Goal: Check status: Check status

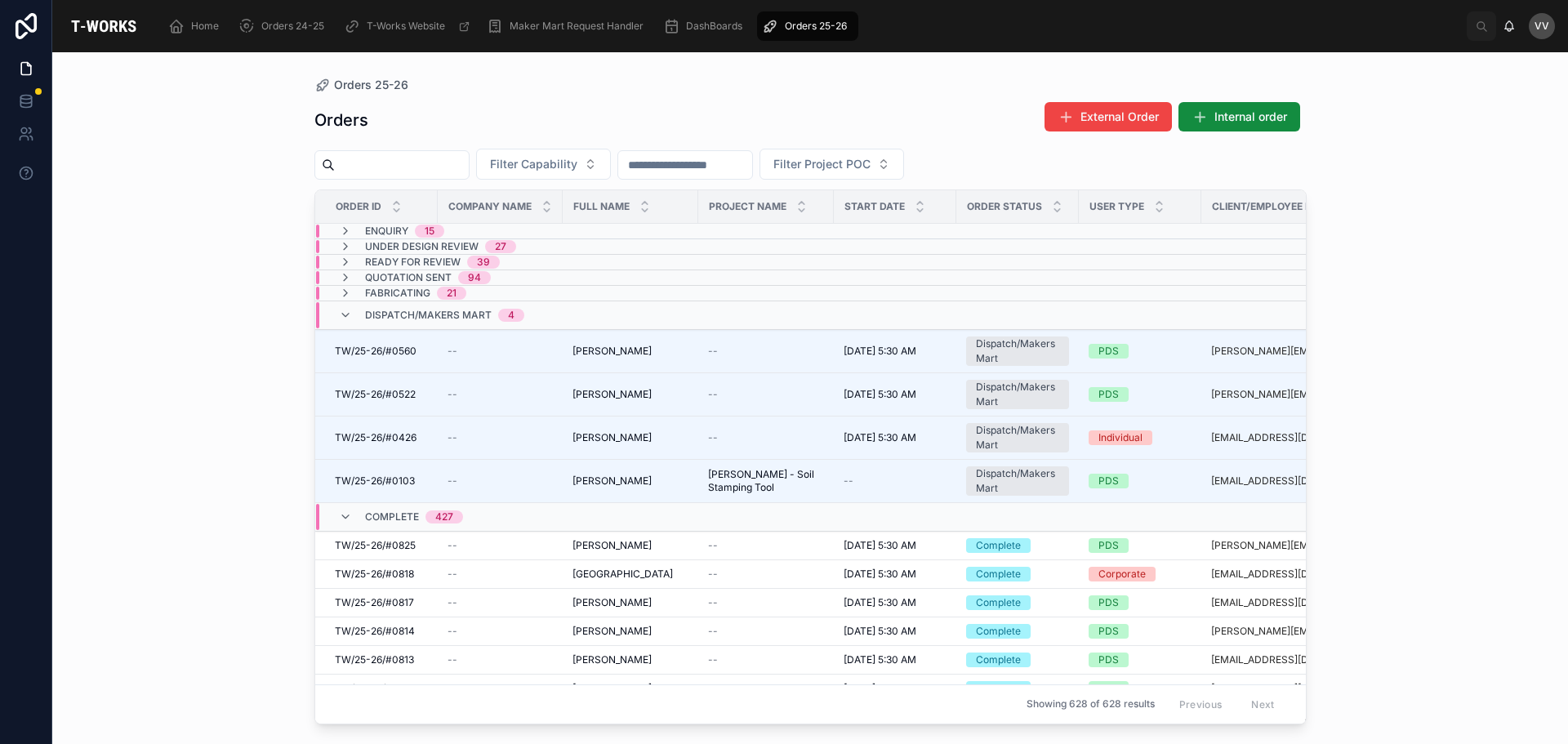
click at [457, 164] on input "text" at bounding box center [401, 165] width 134 height 23
type input "****"
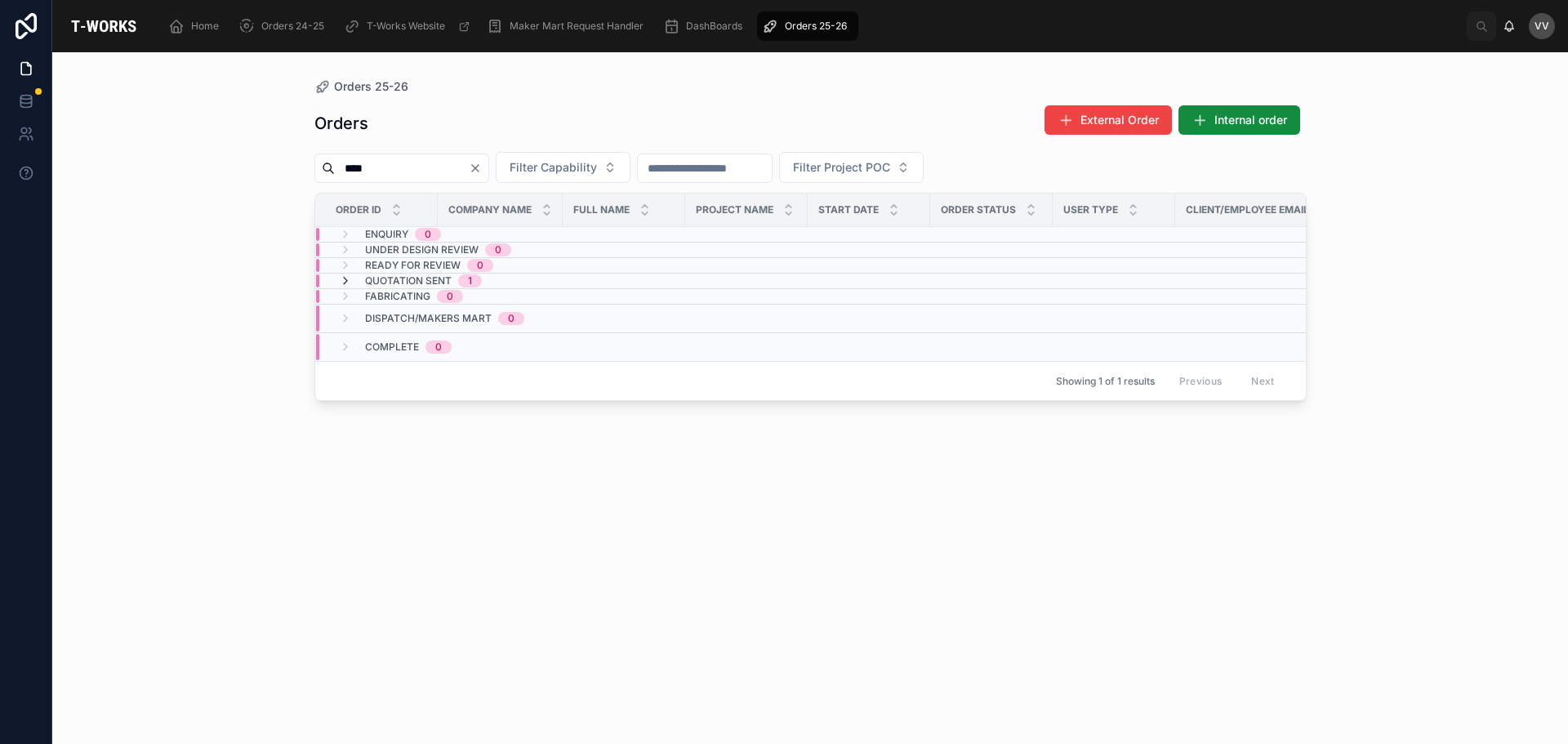
click at [344, 280] on icon at bounding box center [345, 280] width 13 height 13
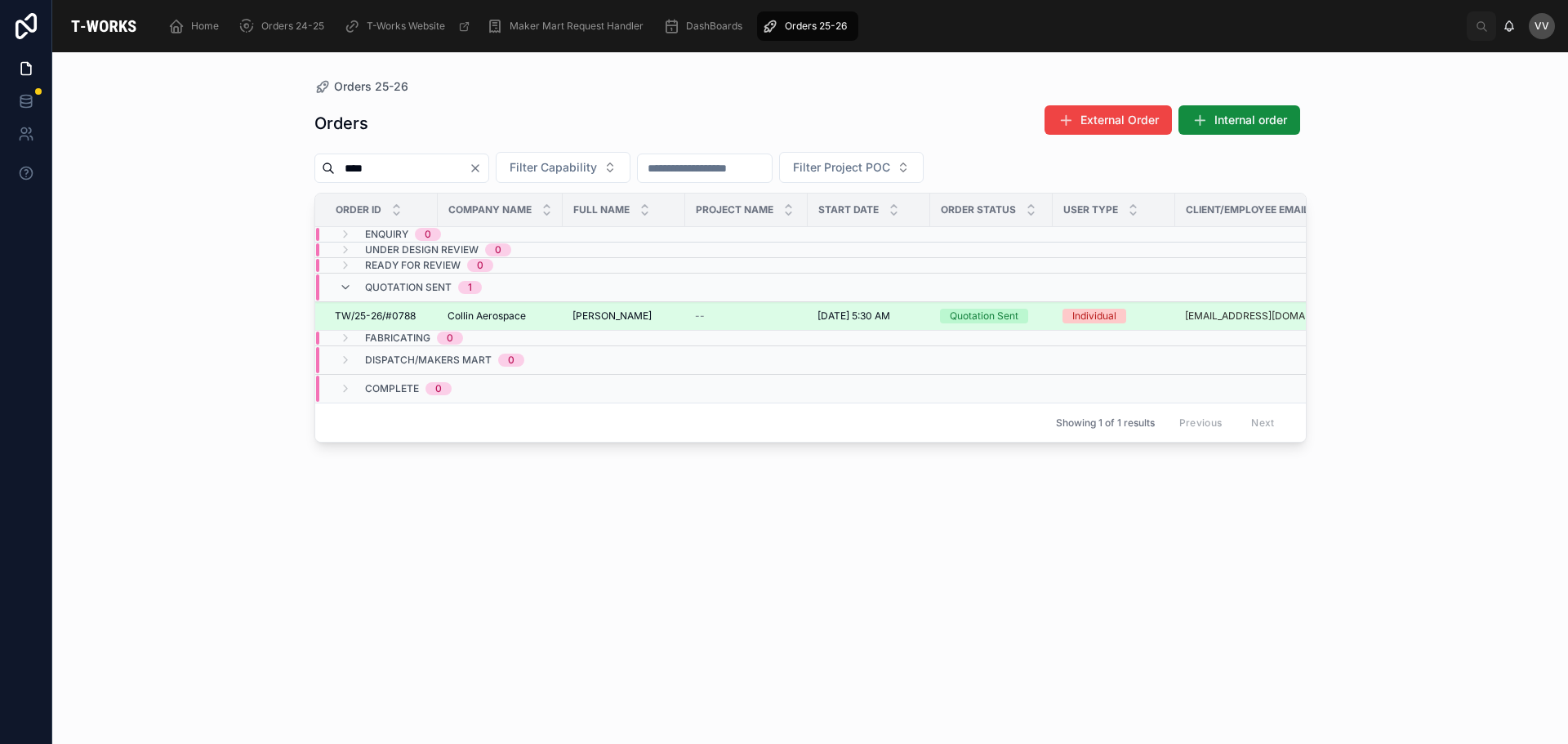
click at [458, 314] on span "Collin Aerospace" at bounding box center [487, 316] width 78 height 13
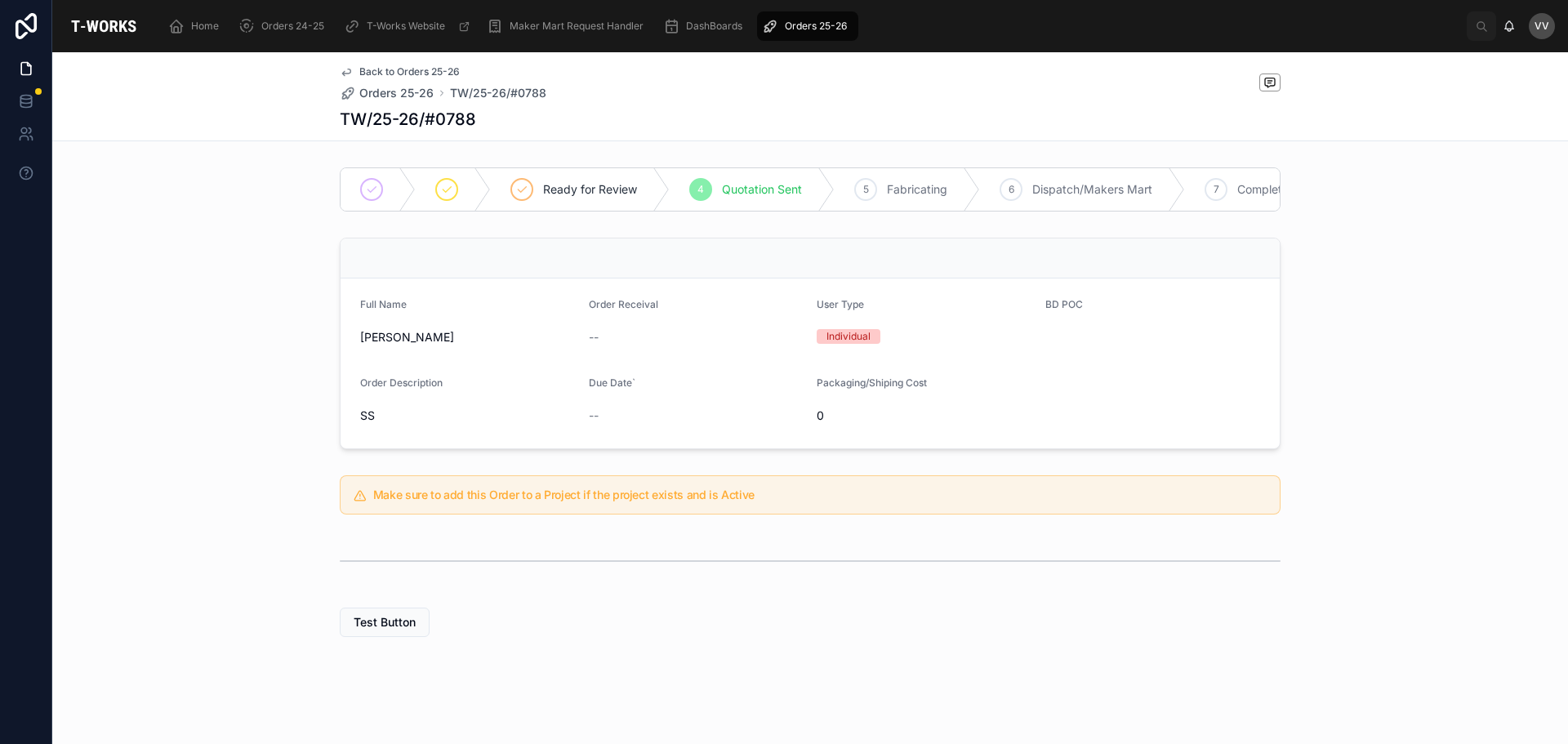
scroll to position [16, 0]
click at [399, 89] on span "Orders 25-26" at bounding box center [396, 93] width 74 height 16
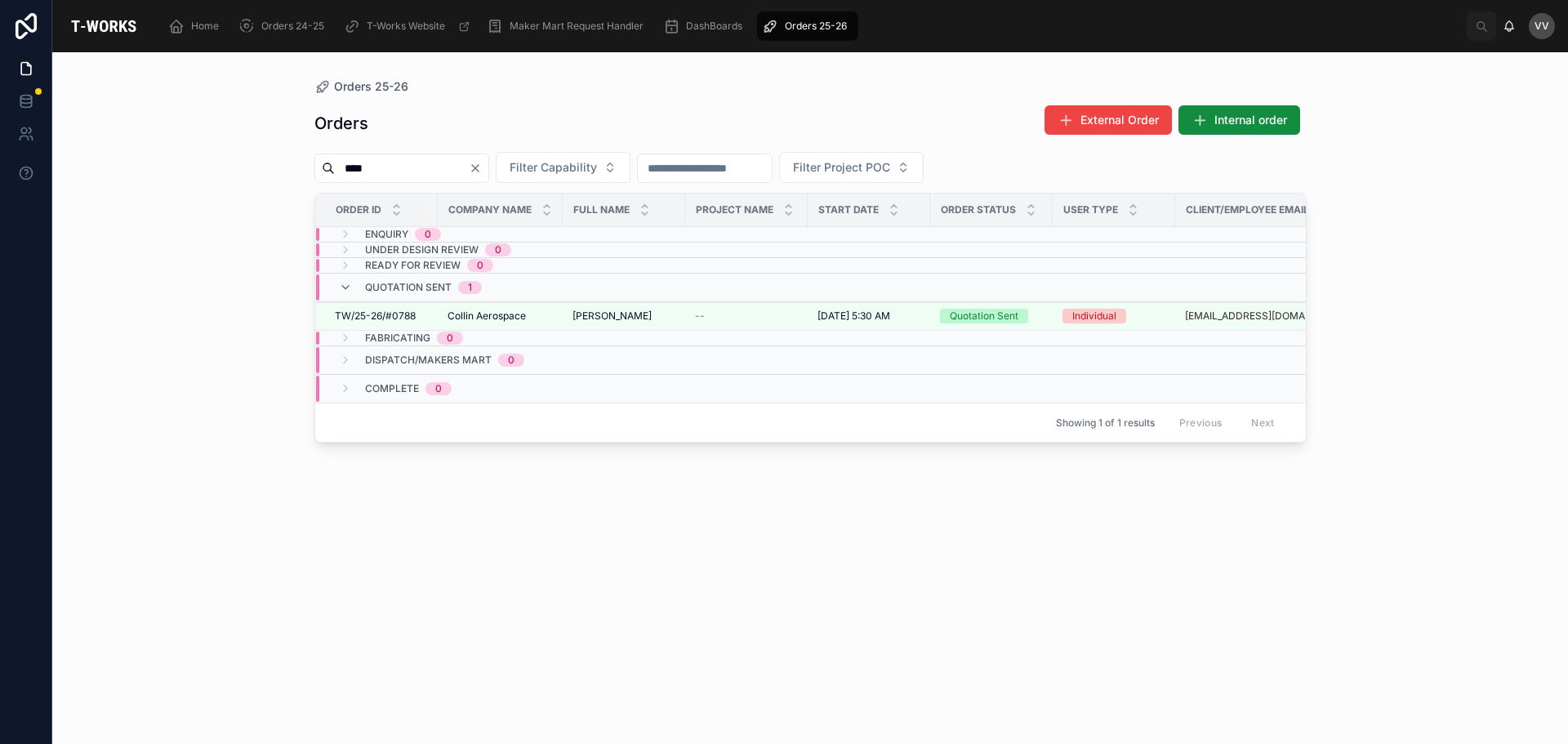
click at [399, 169] on input "****" at bounding box center [401, 168] width 134 height 23
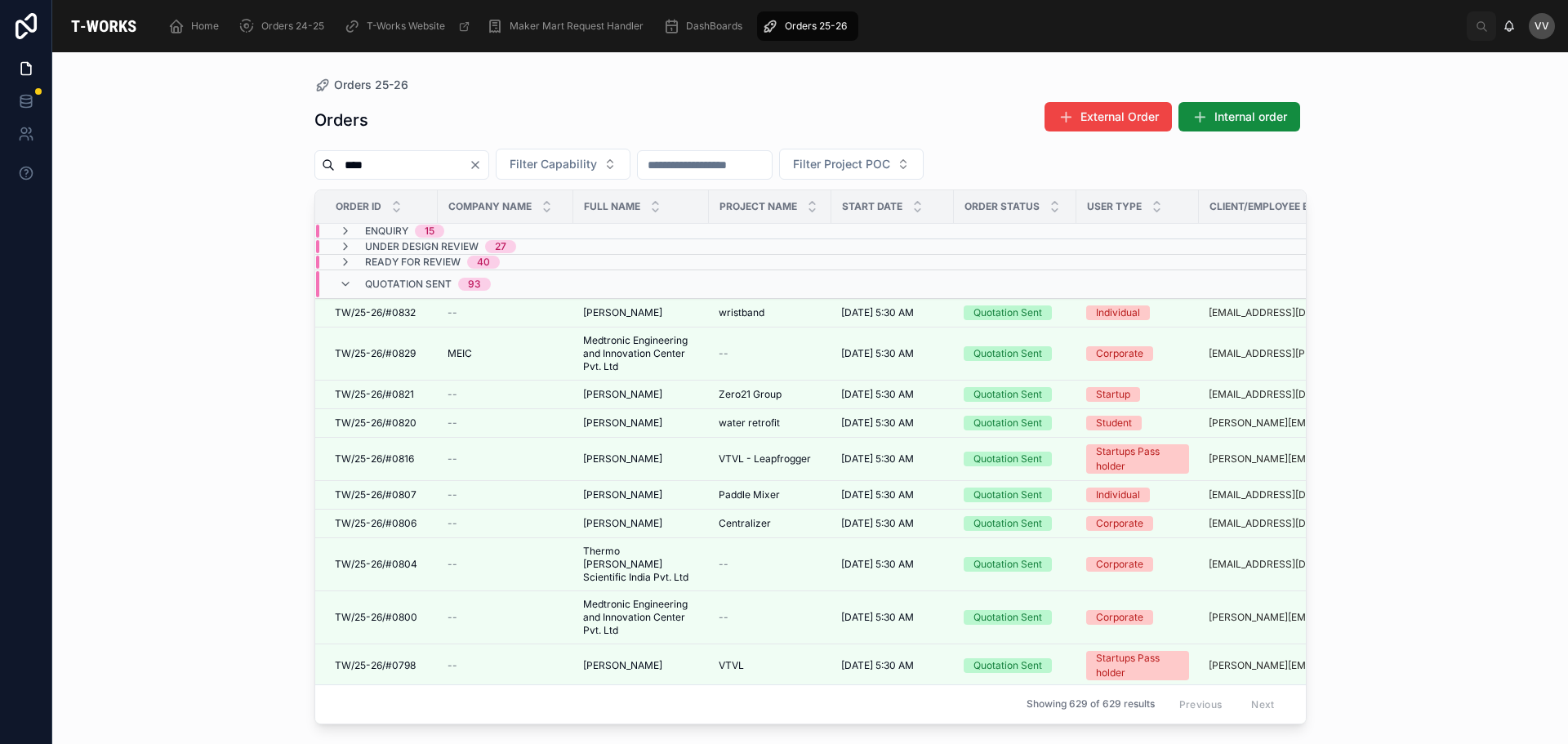
type input "****"
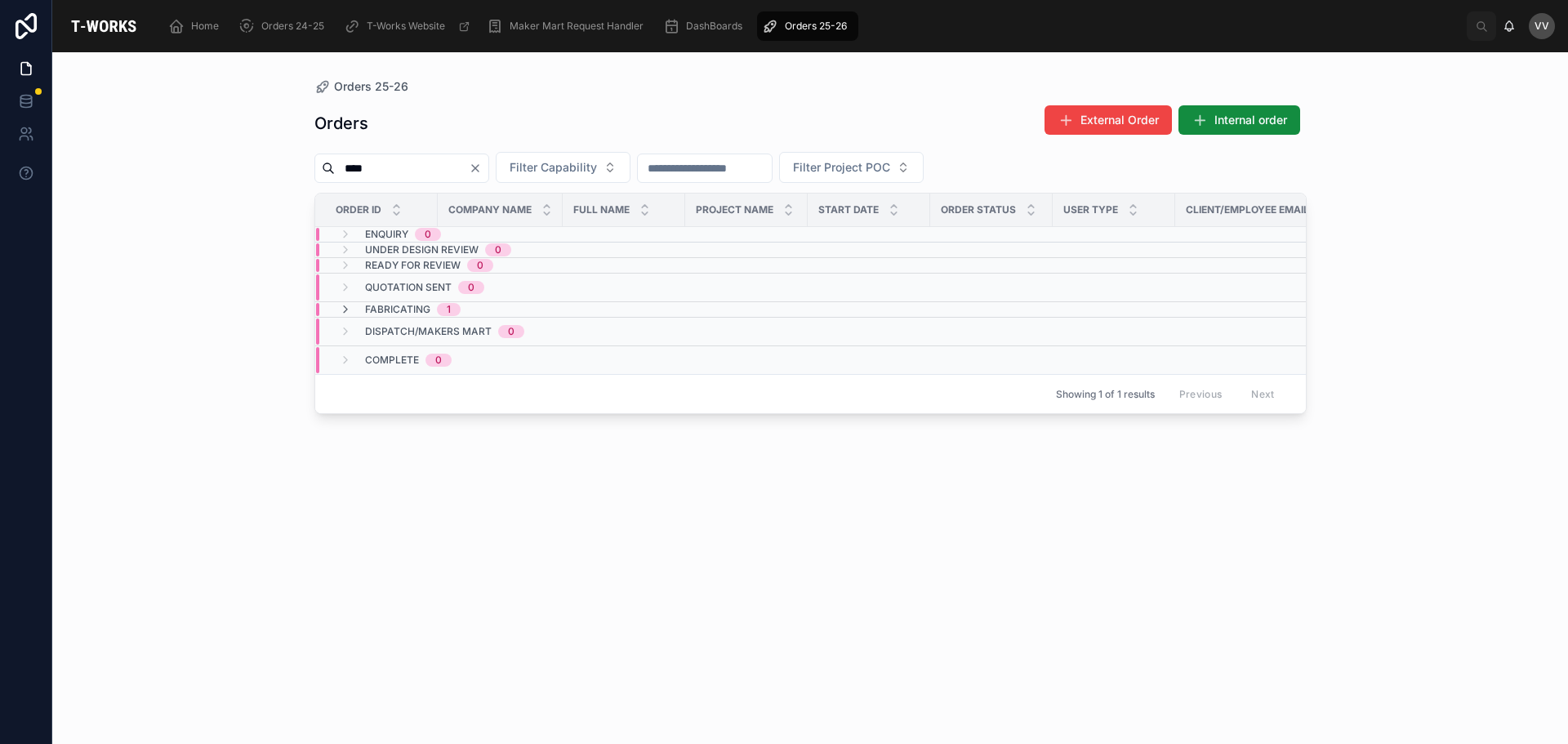
click at [393, 311] on span "Fabricating" at bounding box center [398, 309] width 65 height 13
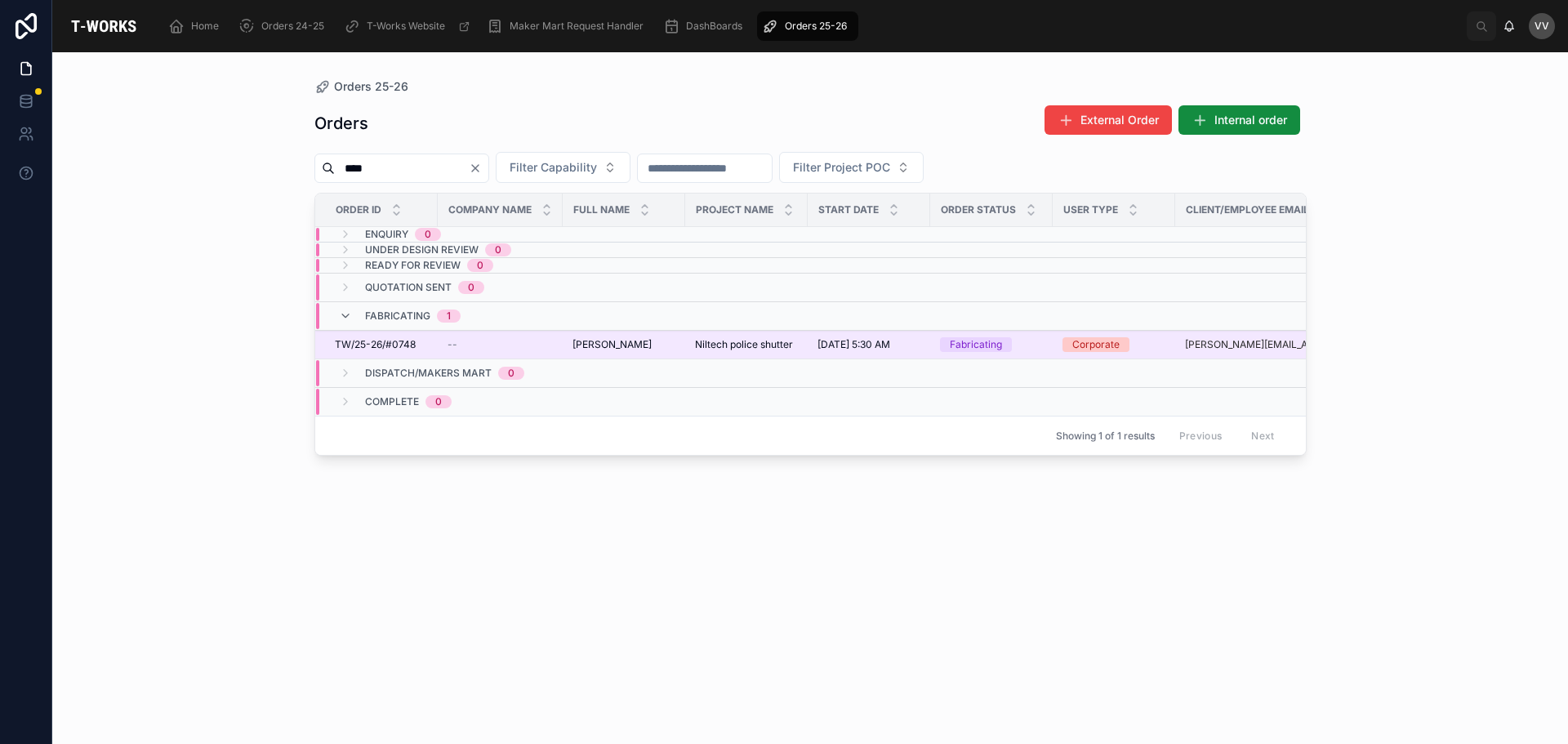
click at [598, 341] on span "[PERSON_NAME]" at bounding box center [612, 344] width 79 height 13
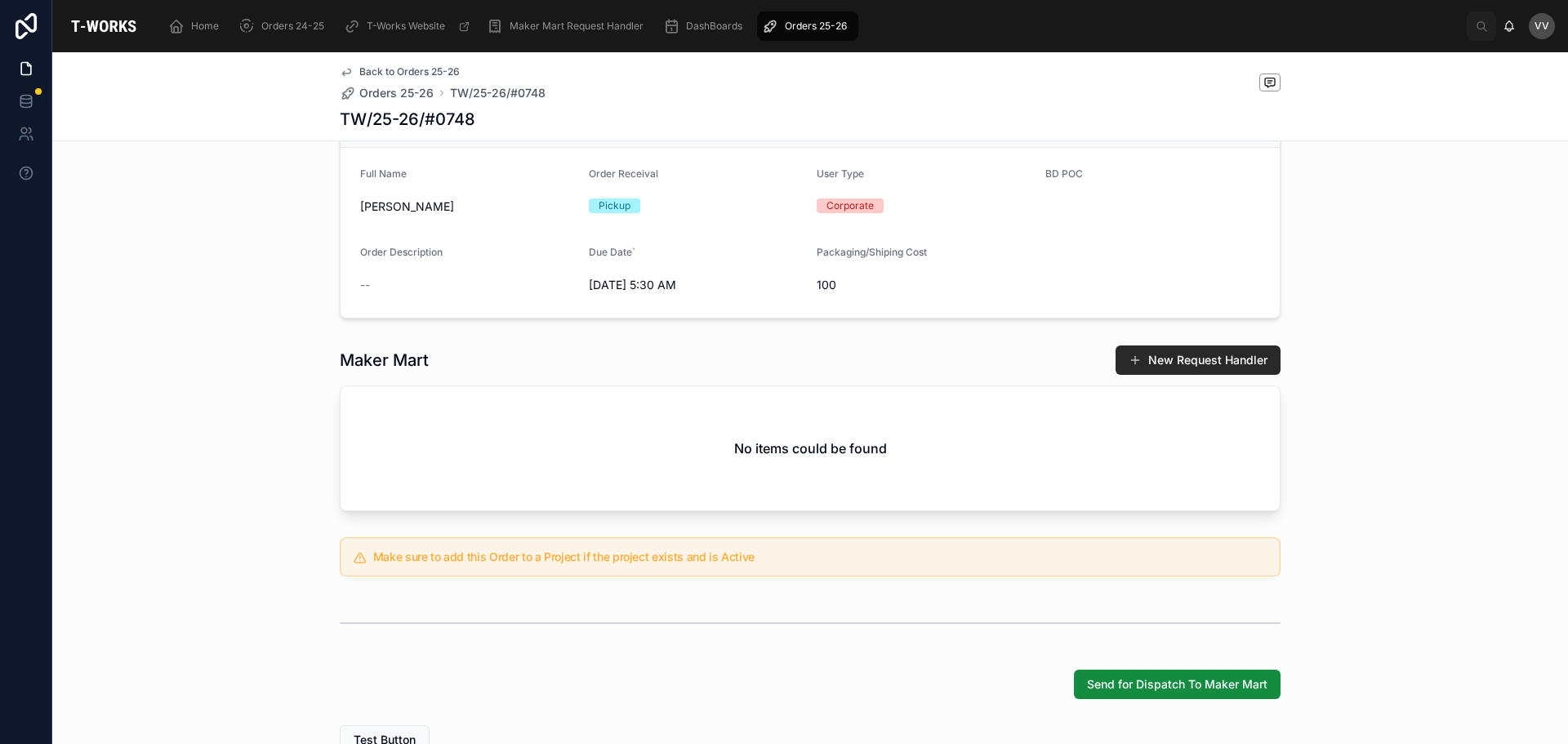
scroll to position [253, 0]
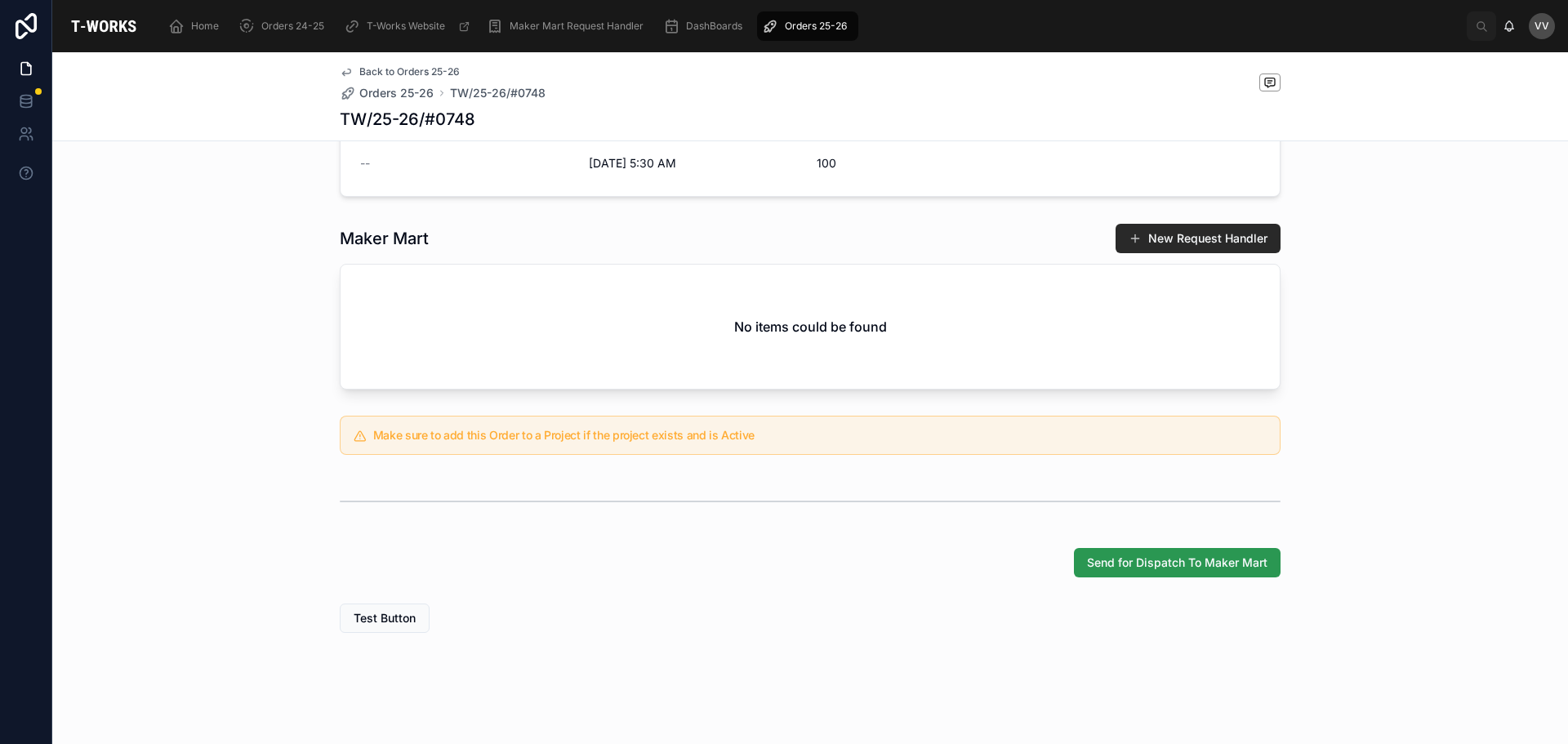
click at [1131, 563] on span "Send for Dispatch To Maker Mart" at bounding box center [1177, 563] width 181 height 16
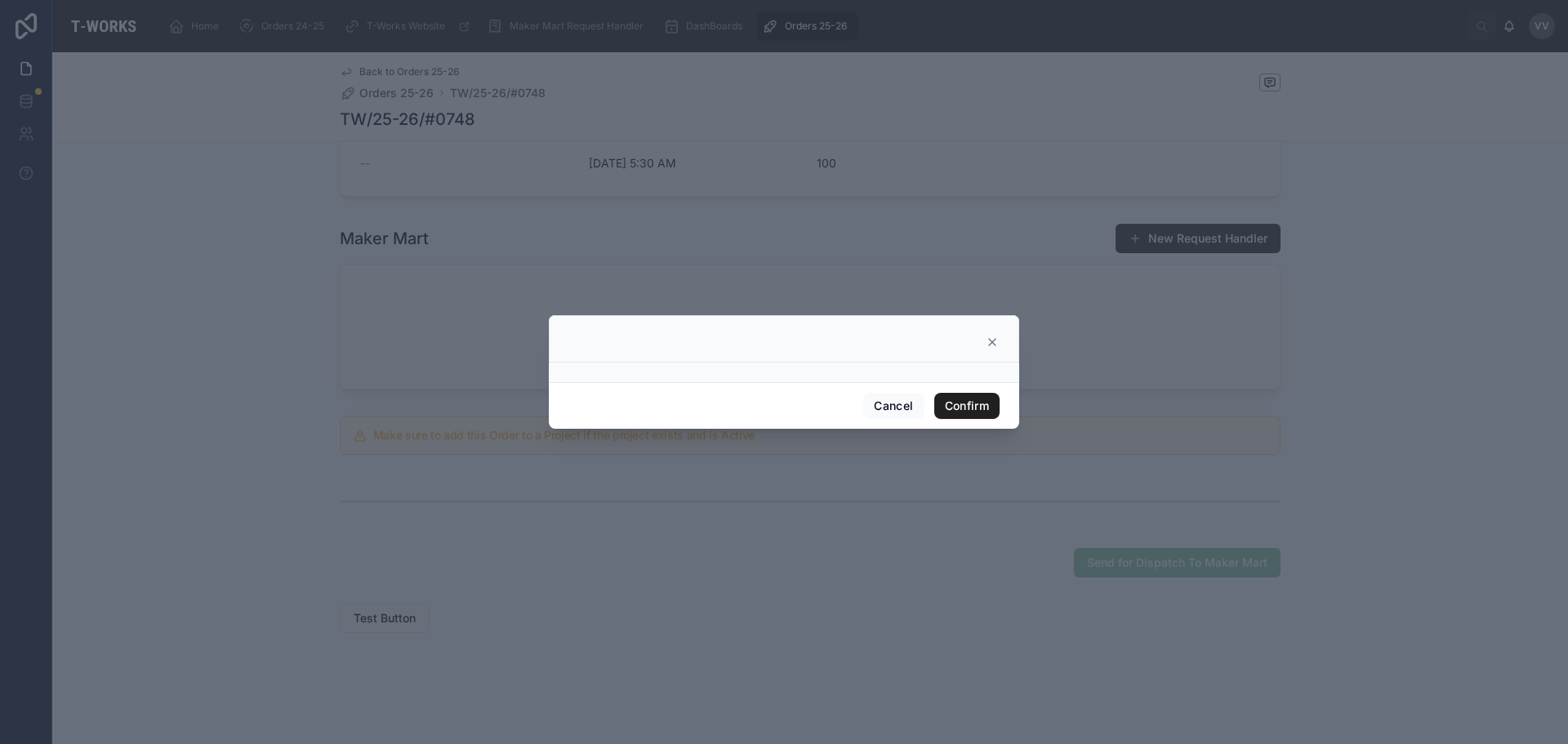
click at [970, 404] on button "Confirm" at bounding box center [967, 406] width 65 height 26
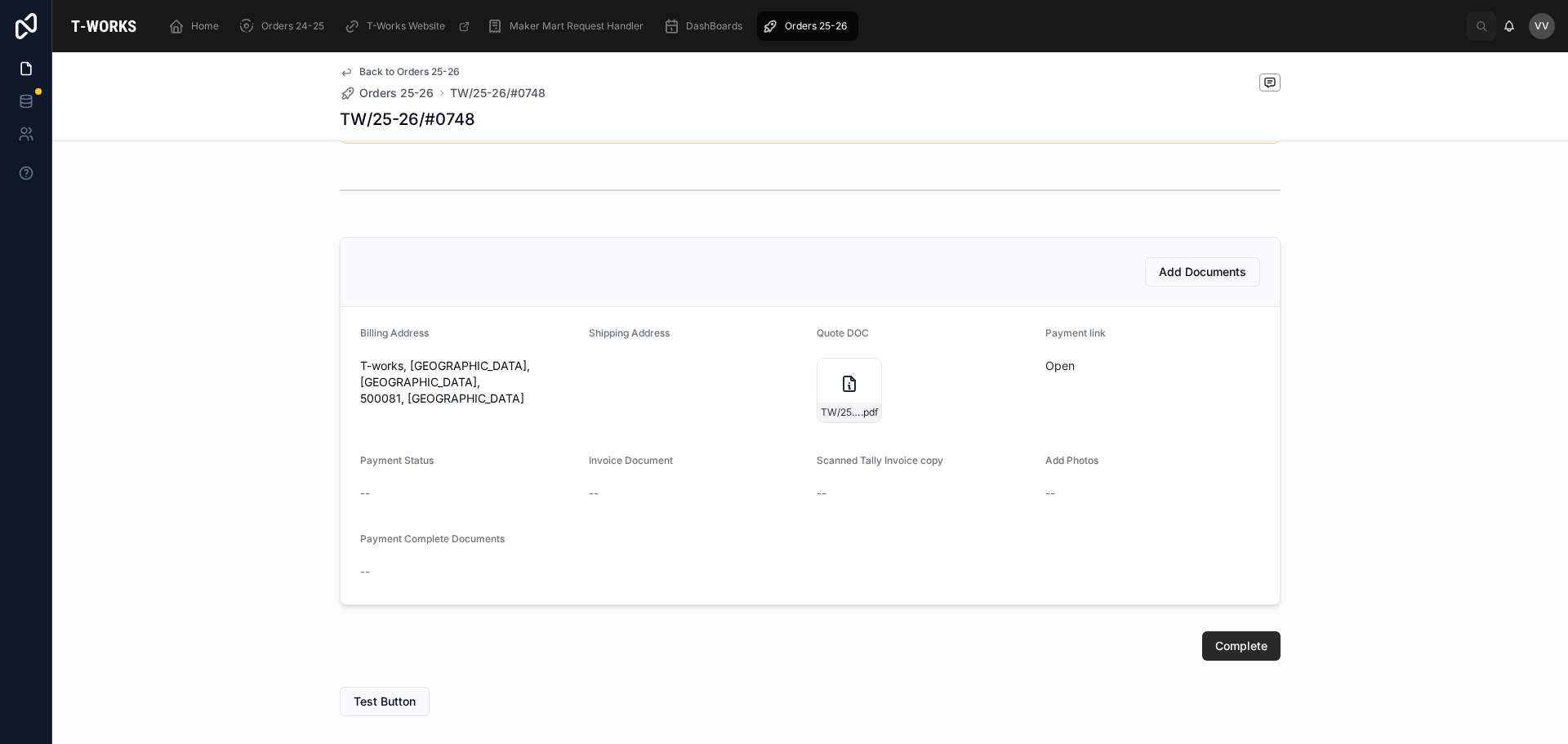
scroll to position [291, 0]
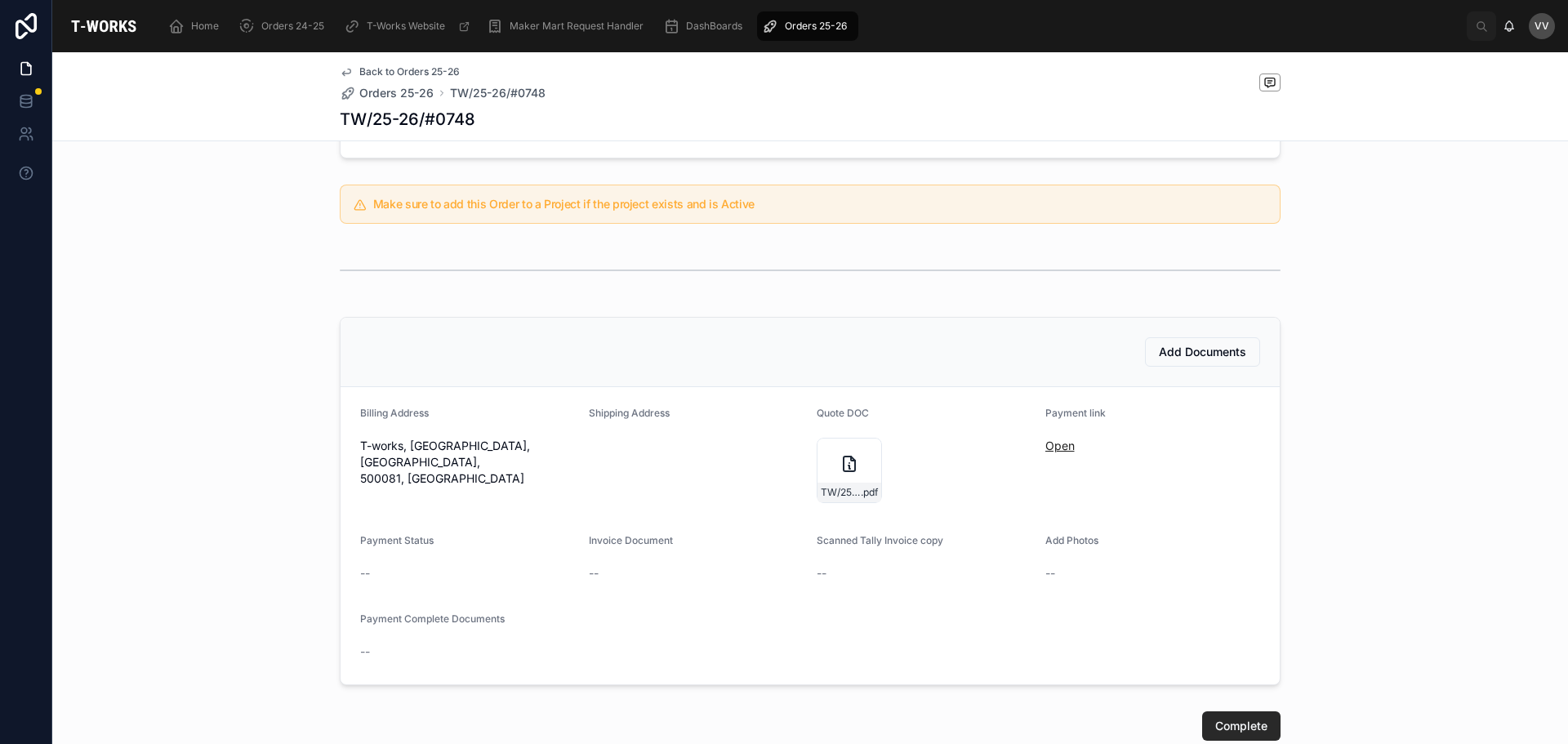
click at [1055, 446] on link "Open" at bounding box center [1060, 446] width 29 height 14
click at [827, 456] on div "TW/25-26/#0748 .pdf" at bounding box center [849, 470] width 65 height 65
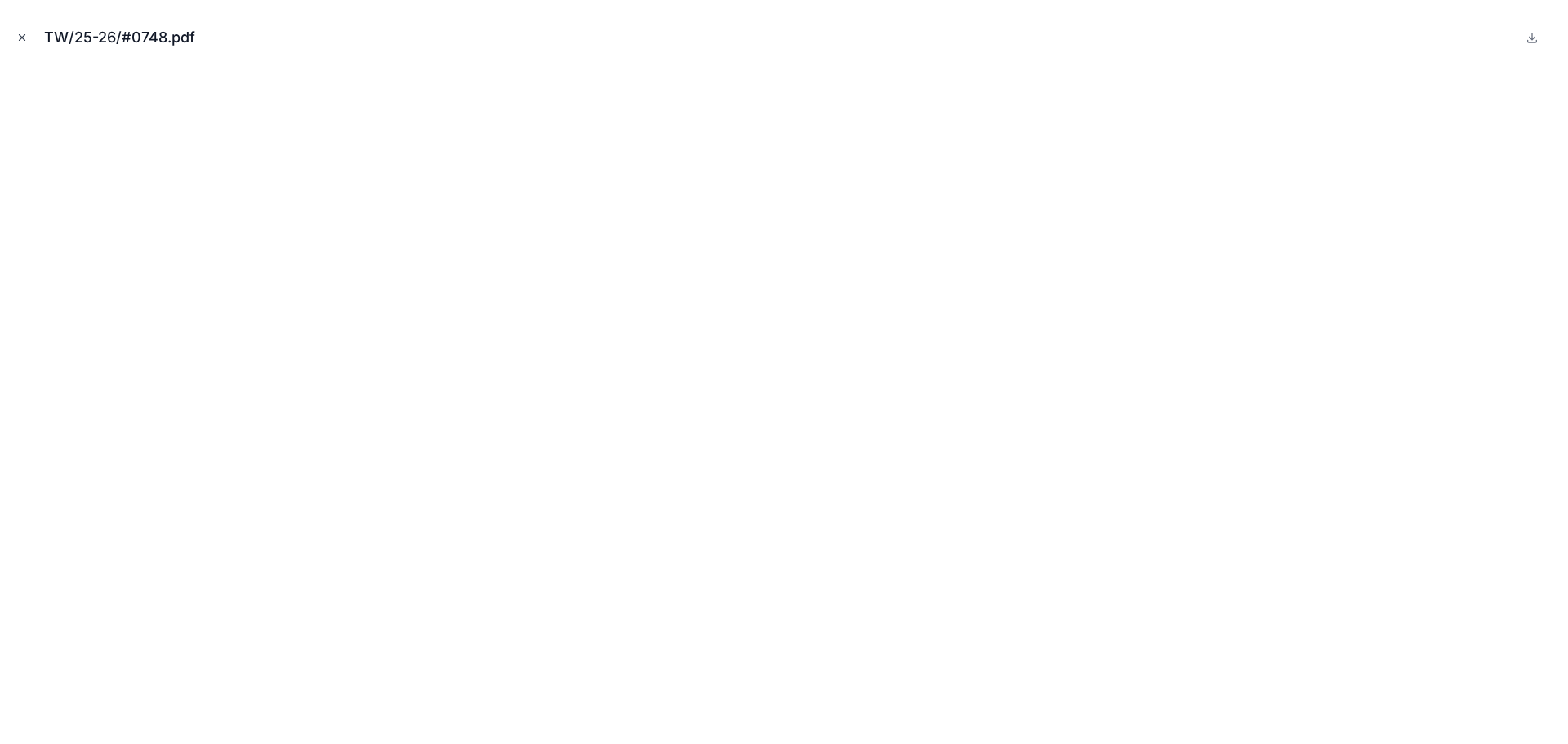
click at [13, 33] on button "Close modal" at bounding box center [21, 37] width 18 height 18
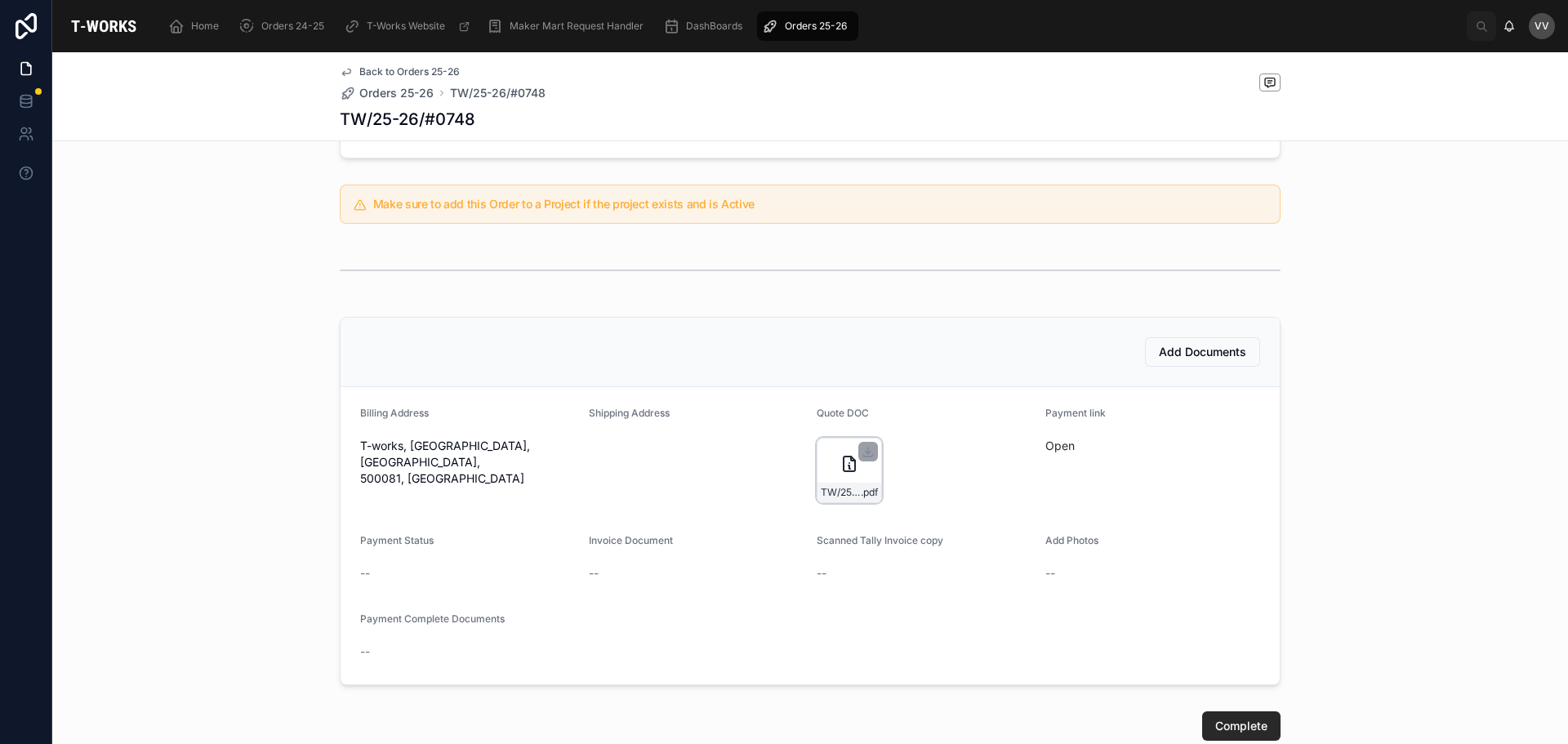
click at [822, 458] on div "TW/25-26/#0748 .pdf" at bounding box center [849, 470] width 65 height 65
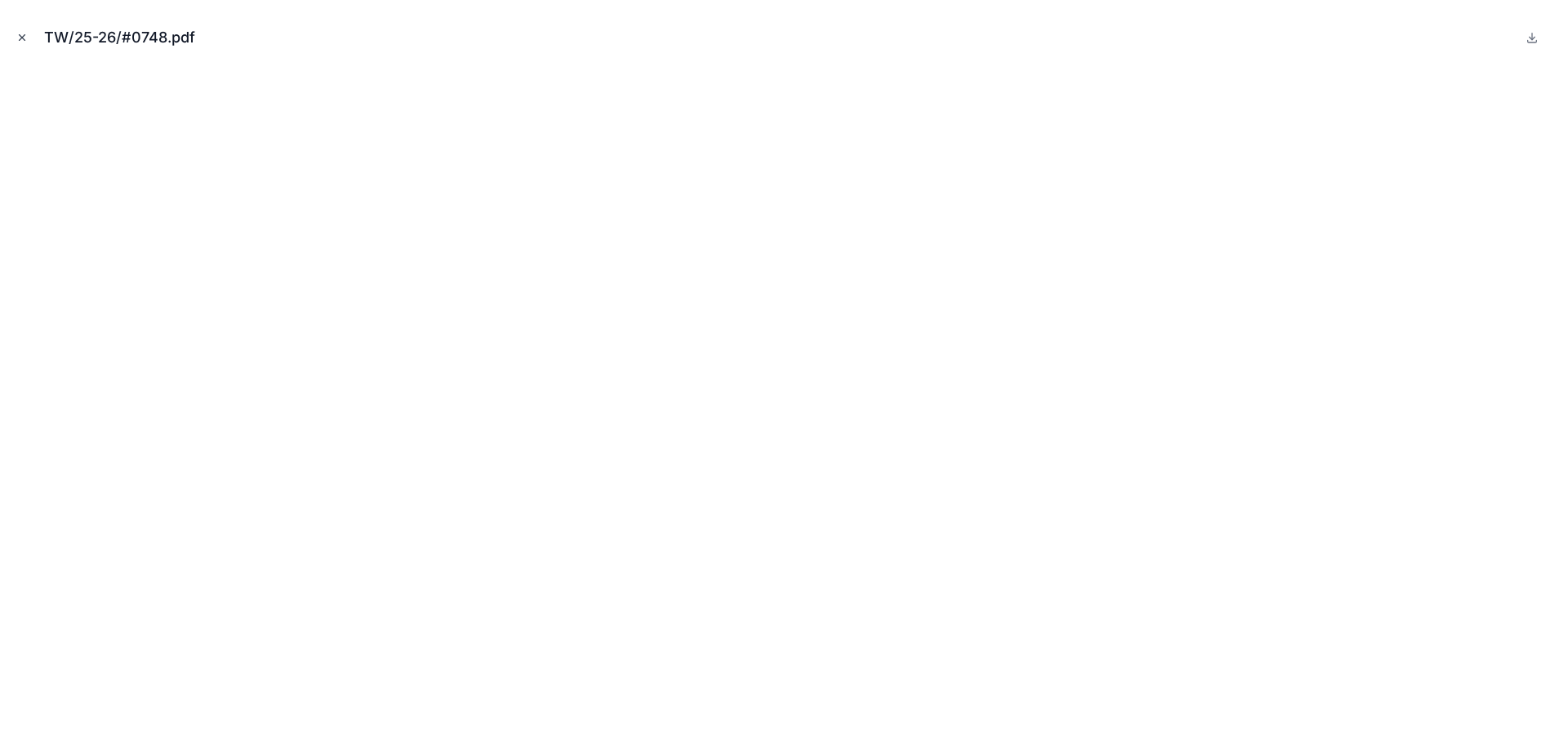
click at [18, 34] on icon "Close modal" at bounding box center [21, 37] width 11 height 11
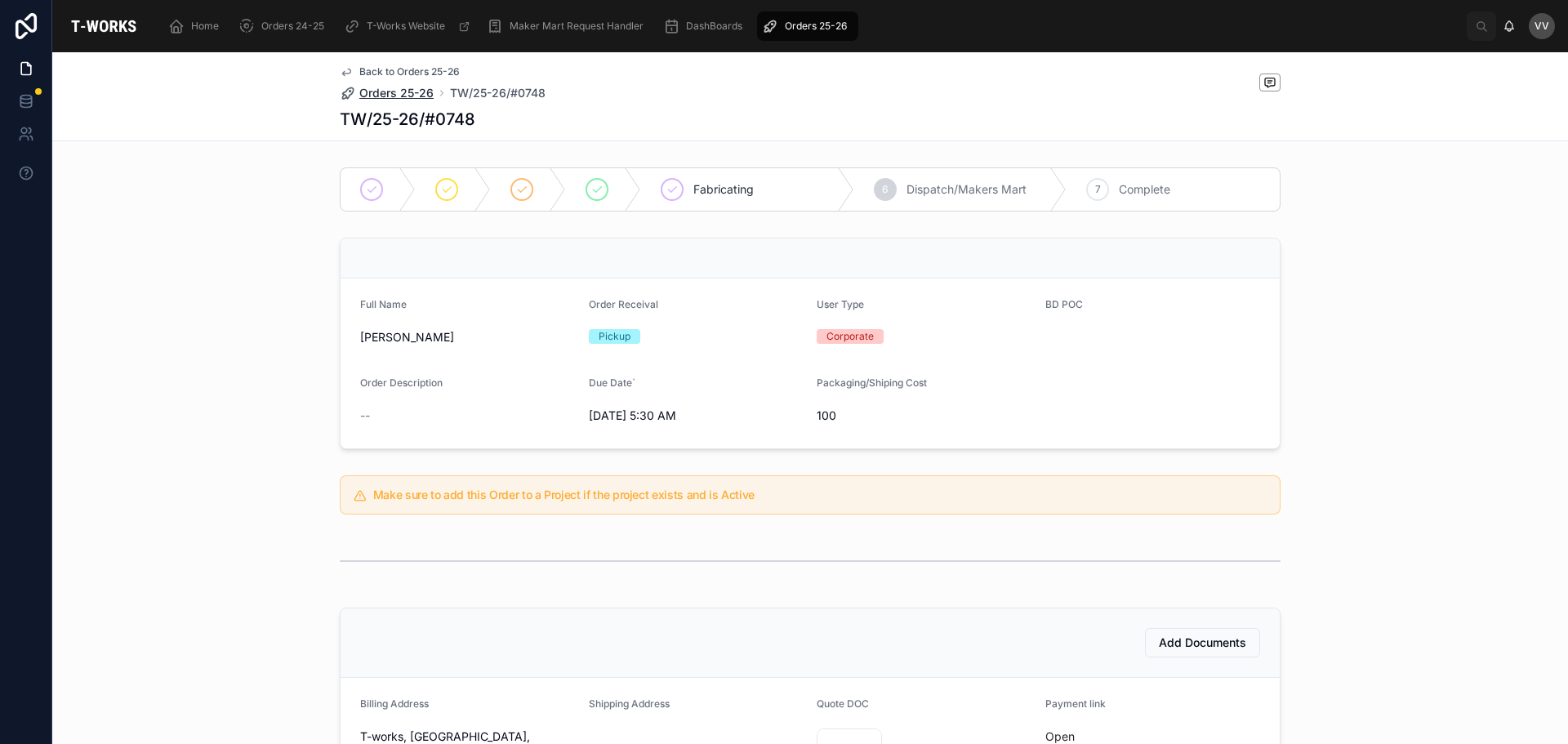
click at [377, 91] on span "Orders 25-26" at bounding box center [396, 93] width 74 height 16
